Goal: Task Accomplishment & Management: Use online tool/utility

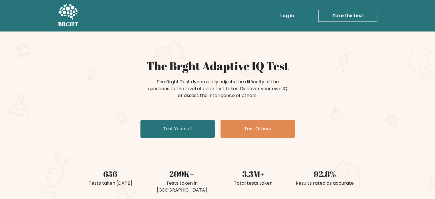
click at [380, 66] on div "The Brght Adaptive IQ Test The Brght Test dynamically adjusts the difficulty of…" at bounding box center [217, 119] width 435 height 177
click at [334, 18] on link "Take the test" at bounding box center [347, 16] width 59 height 12
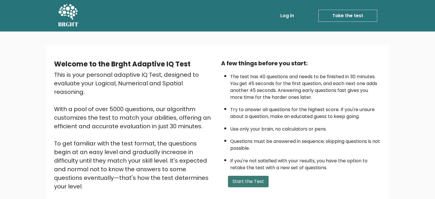
click at [258, 180] on button "Start the Test" at bounding box center [248, 181] width 41 height 11
click at [337, 13] on link "Take the test" at bounding box center [347, 16] width 59 height 12
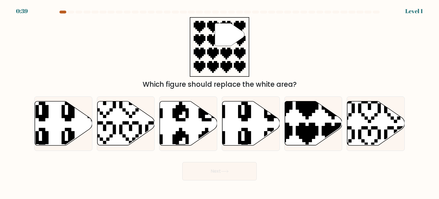
click at [62, 12] on div at bounding box center [62, 12] width 7 height 3
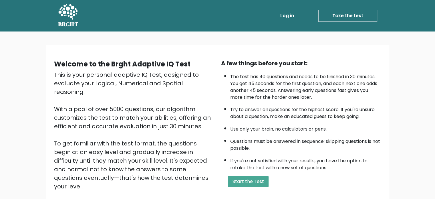
click at [329, 17] on link "Take the test" at bounding box center [347, 16] width 59 height 12
click at [240, 178] on button "Start the Test" at bounding box center [248, 181] width 41 height 11
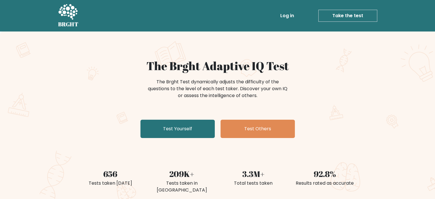
click at [333, 16] on link "Take the test" at bounding box center [347, 16] width 59 height 12
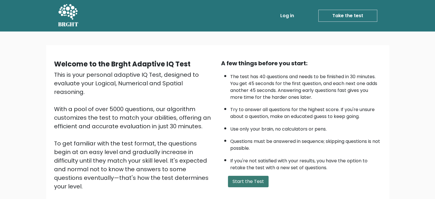
click at [252, 182] on button "Start the Test" at bounding box center [248, 181] width 41 height 11
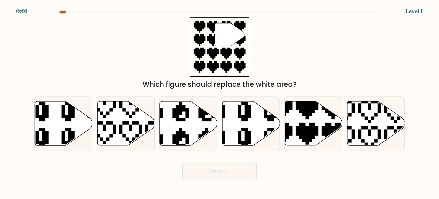
click at [61, 13] on div at bounding box center [62, 12] width 7 height 3
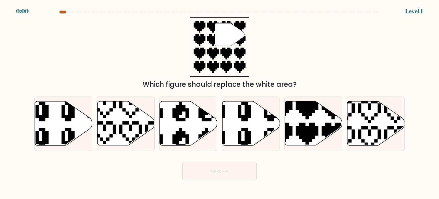
click at [61, 13] on div at bounding box center [62, 12] width 7 height 3
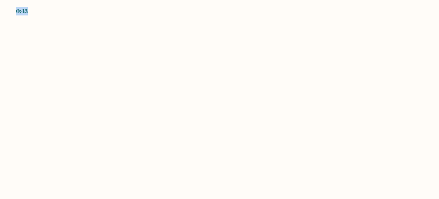
click at [61, 13] on body "0:43" at bounding box center [219, 99] width 439 height 199
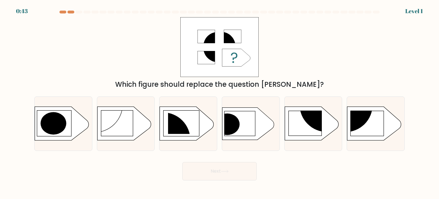
click at [61, 13] on div at bounding box center [62, 12] width 7 height 3
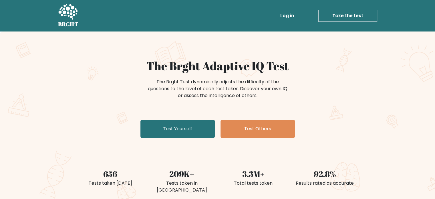
click at [337, 21] on link "Take the test" at bounding box center [347, 16] width 59 height 12
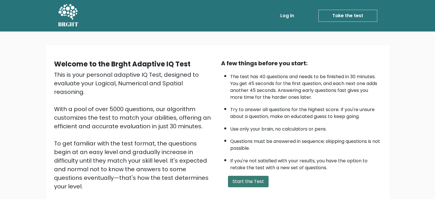
click at [253, 176] on button "Start the Test" at bounding box center [248, 181] width 41 height 11
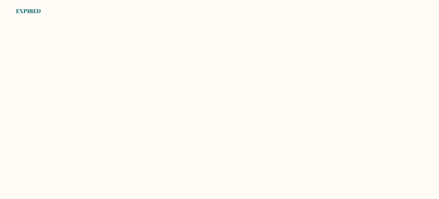
click at [226, 110] on body "EXPIRED" at bounding box center [219, 99] width 439 height 199
